Goal: Information Seeking & Learning: Learn about a topic

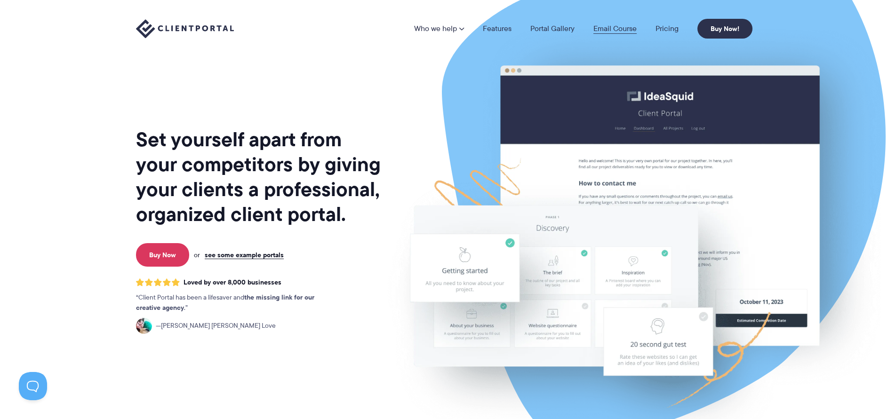
click at [628, 26] on link "Email Course" at bounding box center [615, 29] width 43 height 8
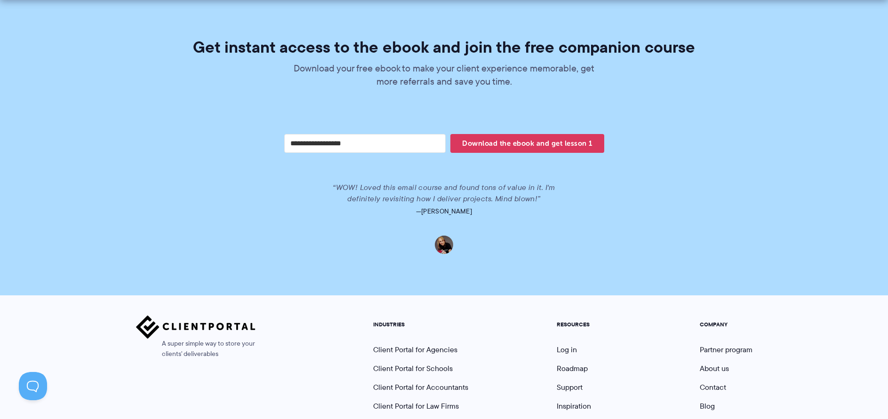
scroll to position [1971, 0]
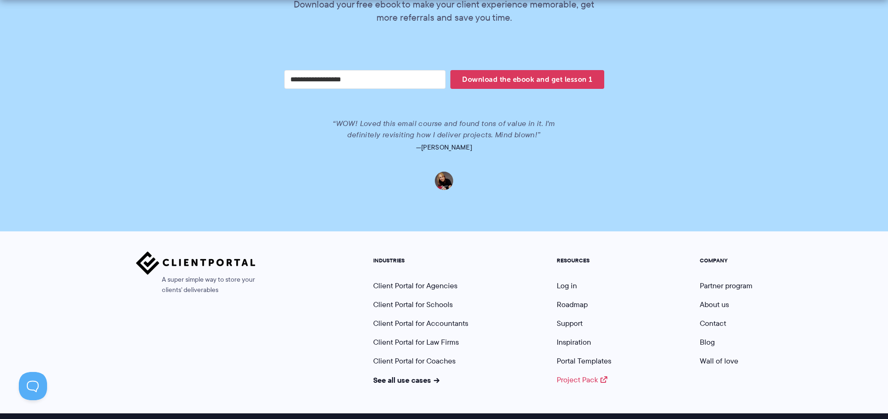
click at [571, 375] on link "Project Pack" at bounding box center [582, 380] width 51 height 11
